Goal: Navigation & Orientation: Find specific page/section

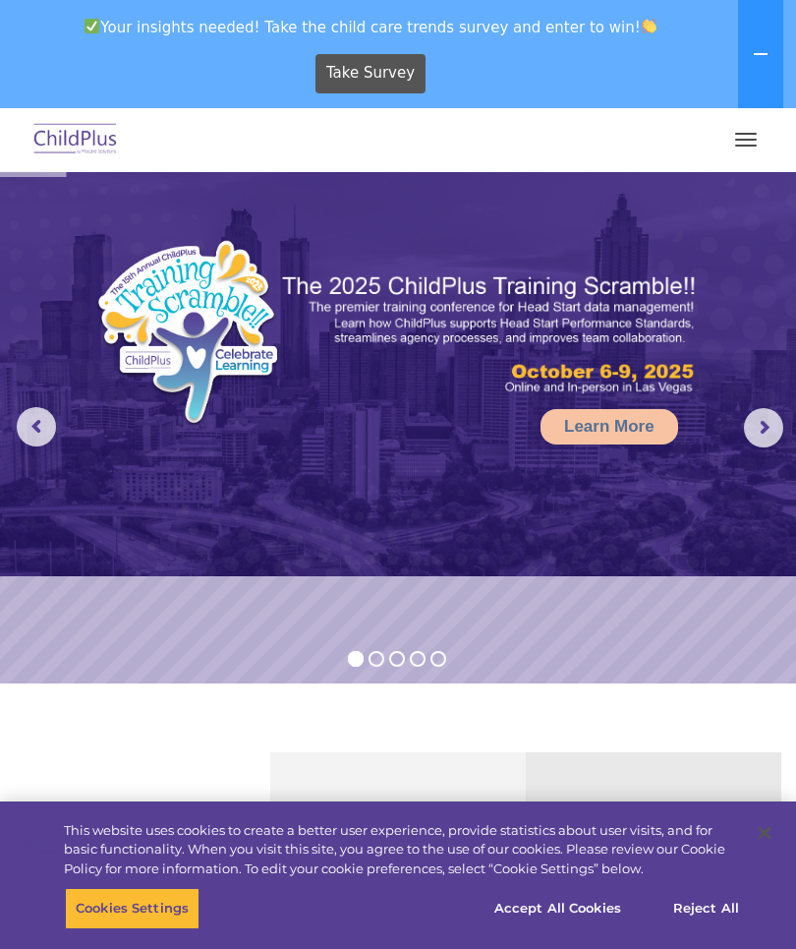
select select "MEDIUM"
click at [748, 137] on button "button" at bounding box center [745, 139] width 41 height 31
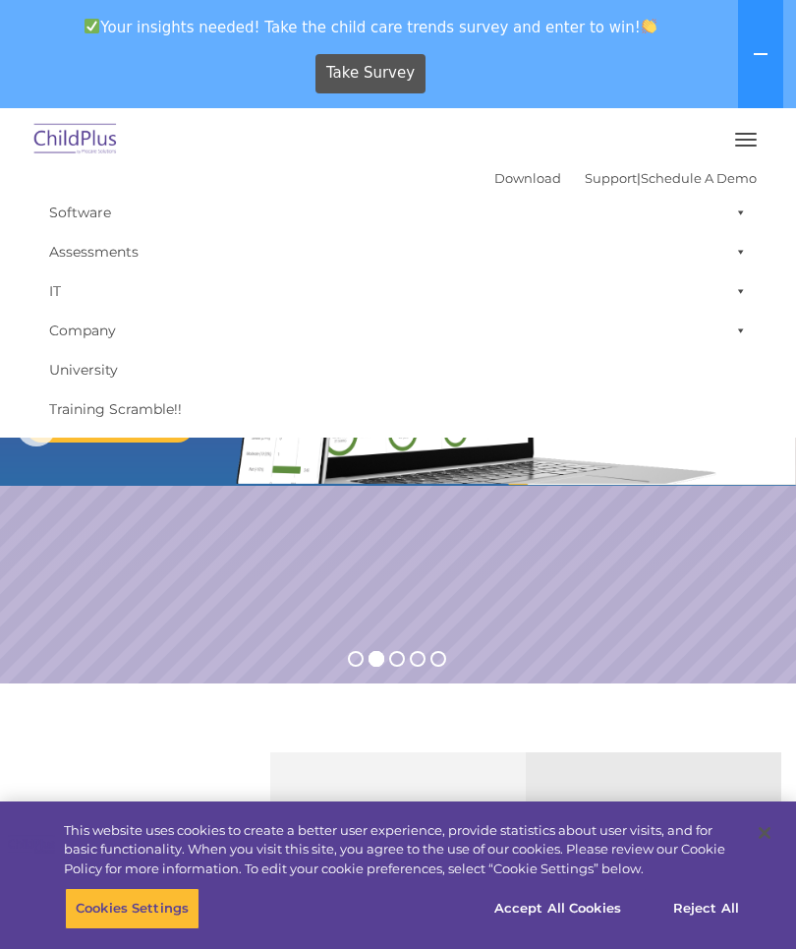
click at [751, 63] on button at bounding box center [760, 54] width 45 height 108
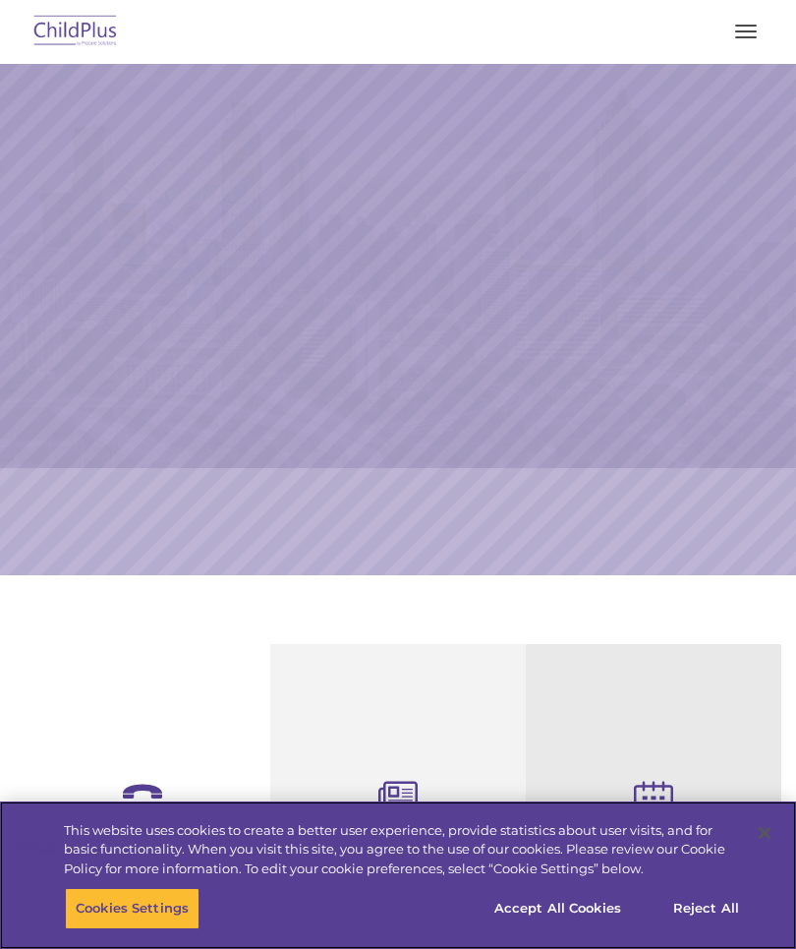
select select "MEDIUM"
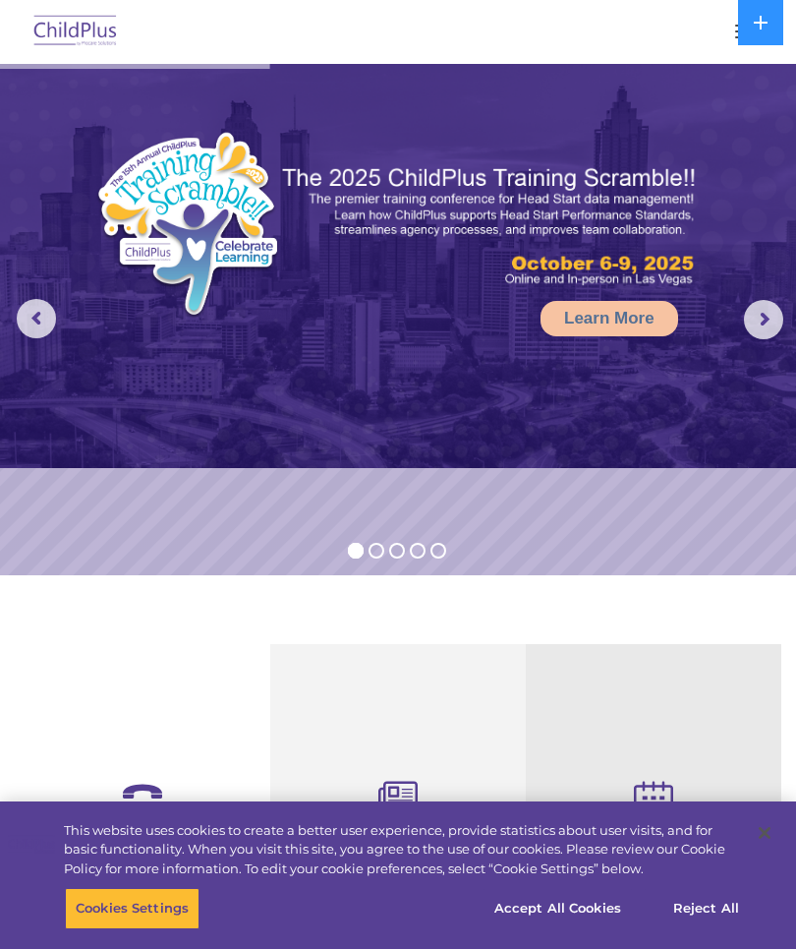
click at [76, 49] on img at bounding box center [75, 32] width 92 height 46
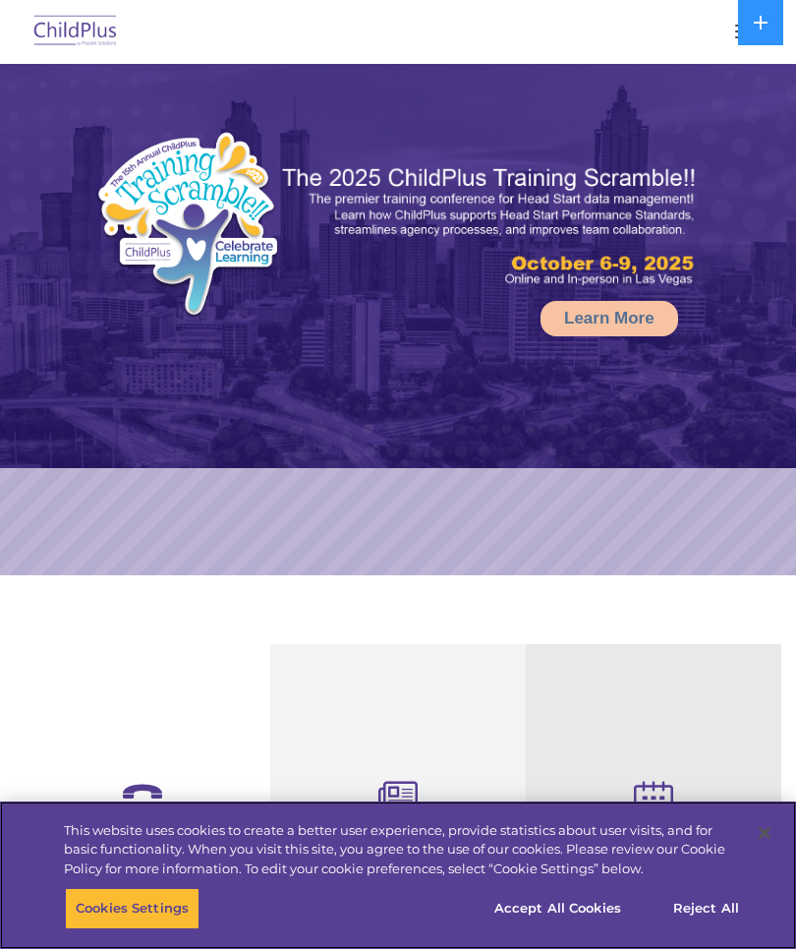
select select "MEDIUM"
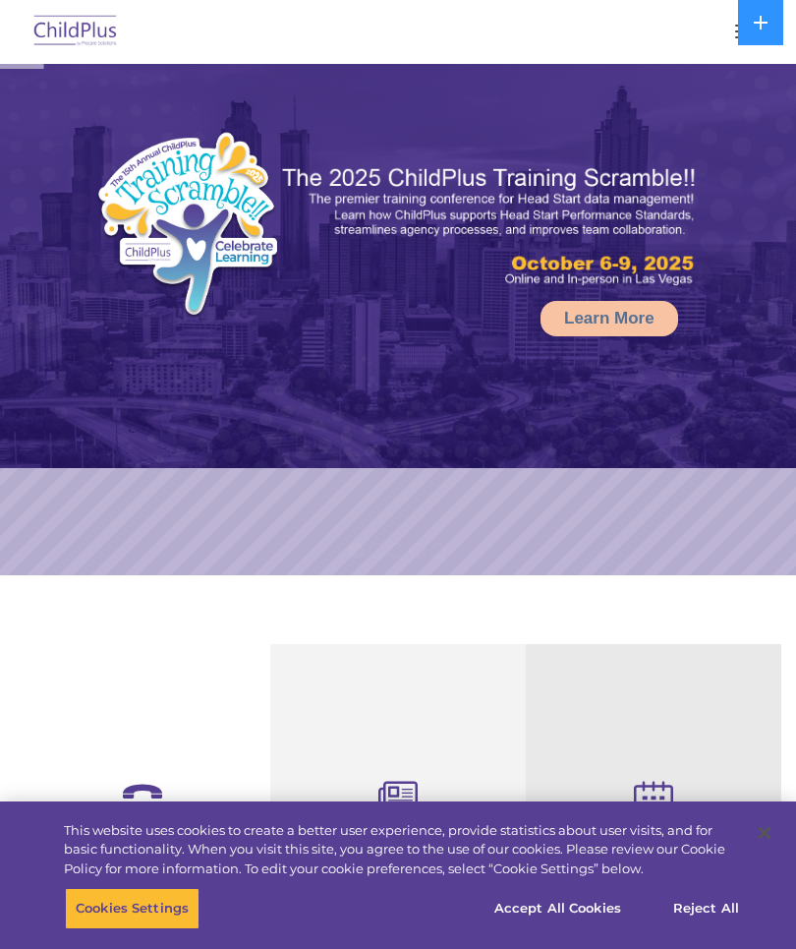
click at [752, 22] on button at bounding box center [760, 22] width 45 height 45
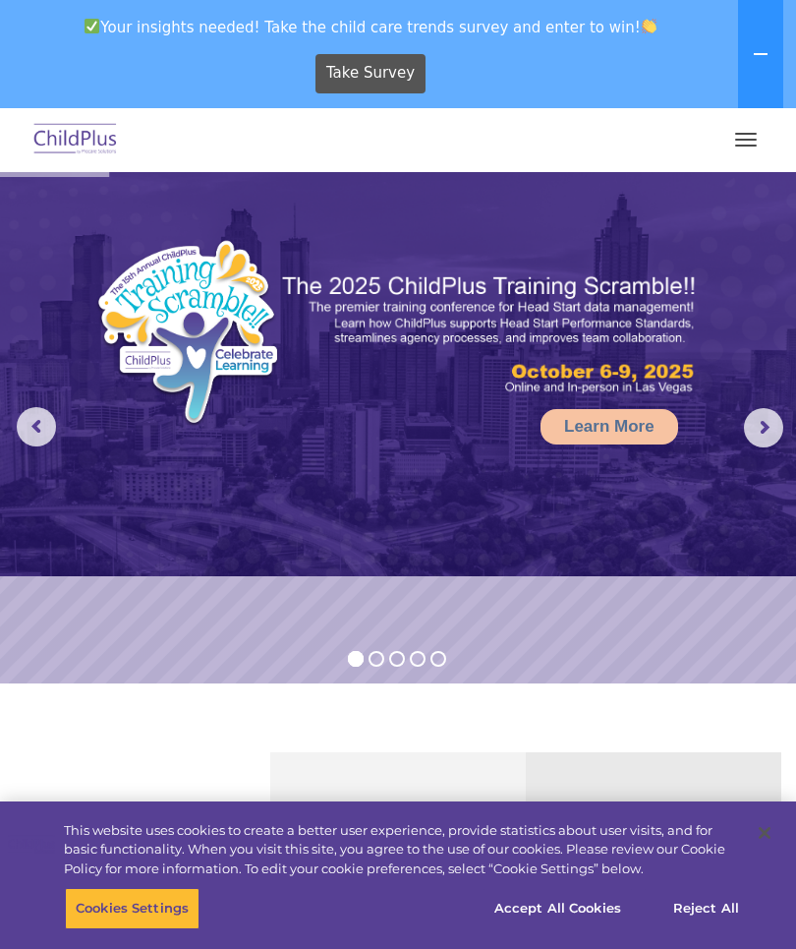
click at [744, 151] on button "button" at bounding box center [745, 139] width 41 height 31
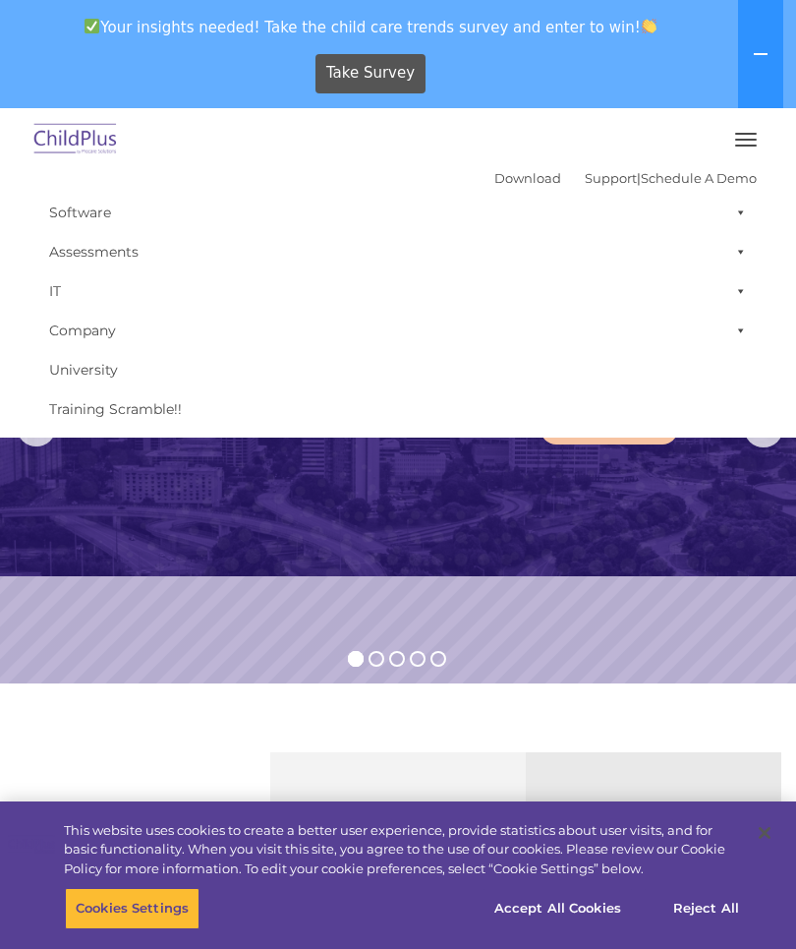
click at [503, 186] on link "Download" at bounding box center [527, 178] width 67 height 16
